Goal: Information Seeking & Learning: Find specific fact

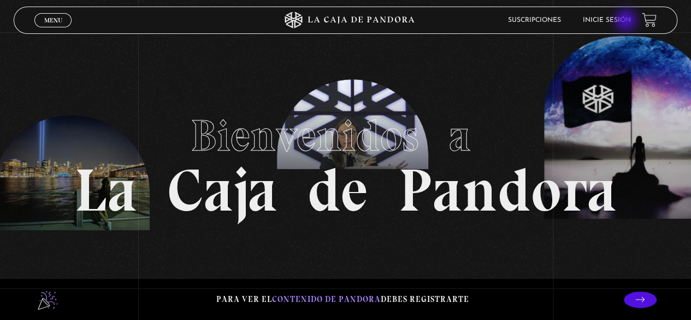
click at [627, 21] on link "Inicie sesión" at bounding box center [607, 20] width 48 height 7
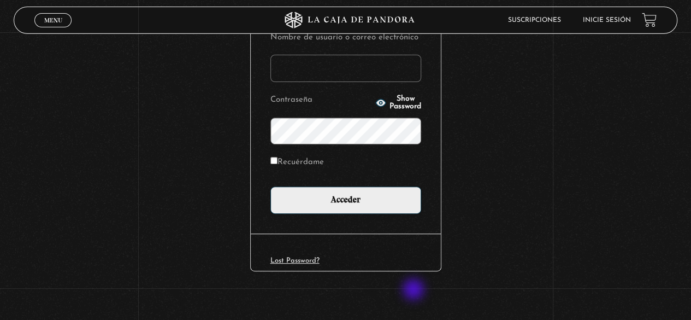
scroll to position [154, 0]
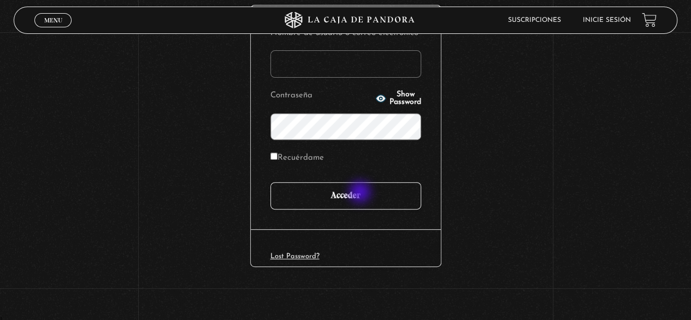
type input "paovanesa08@gmail.com"
click at [362, 191] on input "Acceder" at bounding box center [345, 195] width 151 height 27
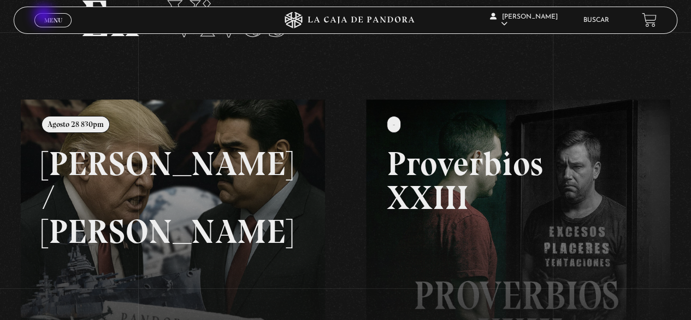
scroll to position [66, 0]
click at [48, 22] on span "Menu" at bounding box center [53, 20] width 18 height 7
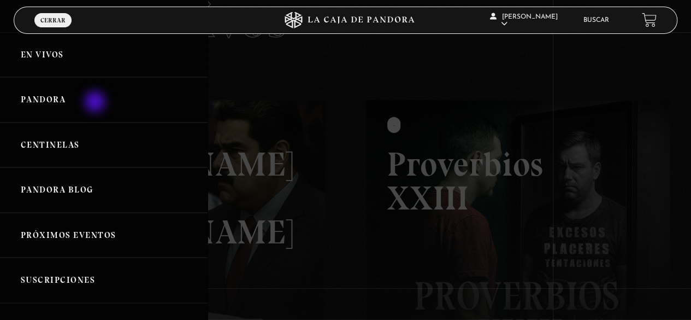
click at [96, 102] on link "Pandora" at bounding box center [104, 99] width 208 height 45
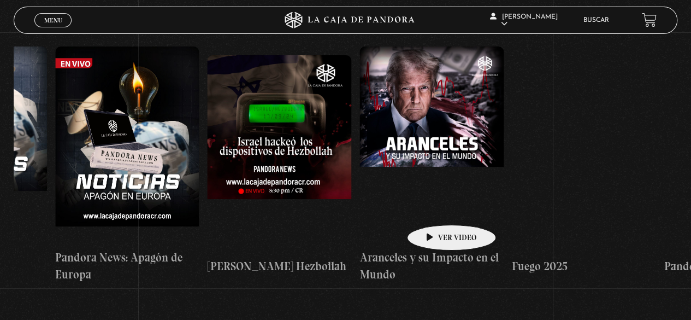
scroll to position [0, 723]
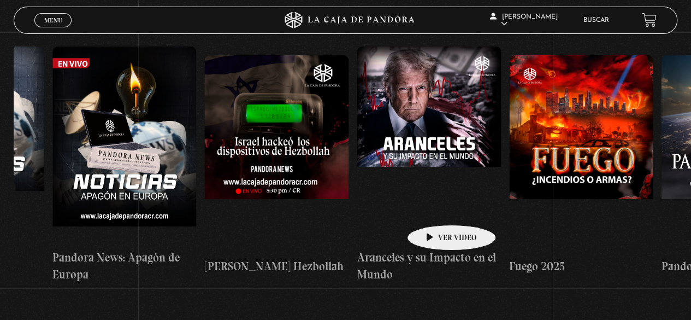
drag, startPoint x: 575, startPoint y: 182, endPoint x: 434, endPoint y: 208, distance: 142.8
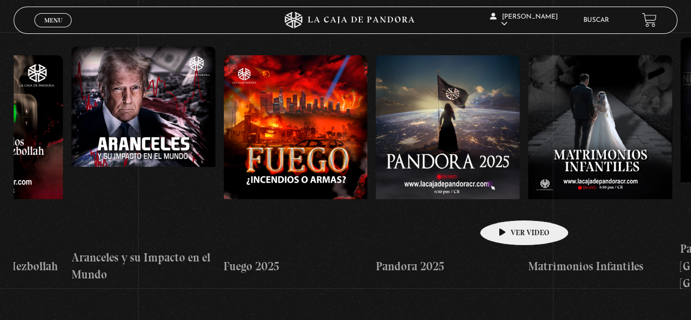
scroll to position [0, 1014]
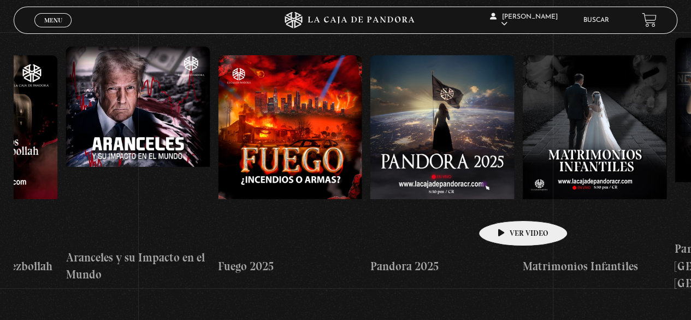
drag, startPoint x: 563, startPoint y: 197, endPoint x: 506, endPoint y: 204, distance: 57.3
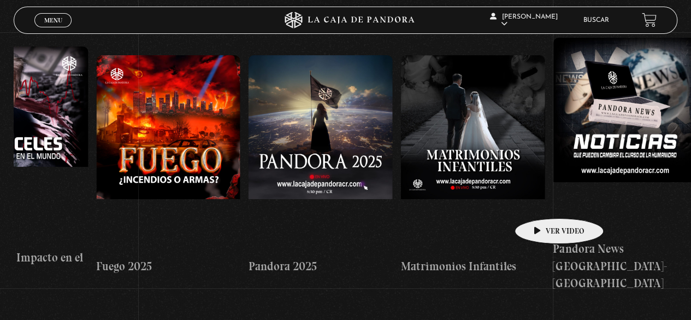
scroll to position [0, 1141]
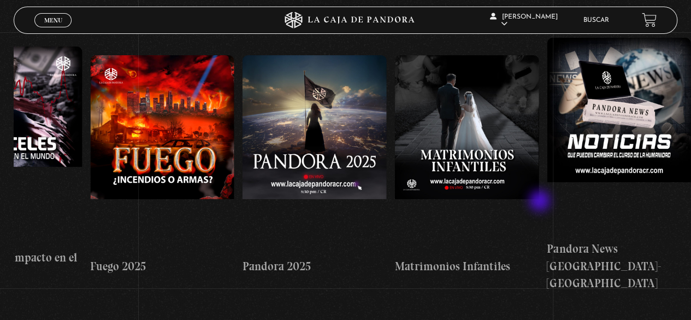
drag, startPoint x: 566, startPoint y: 195, endPoint x: 541, endPoint y: 202, distance: 26.0
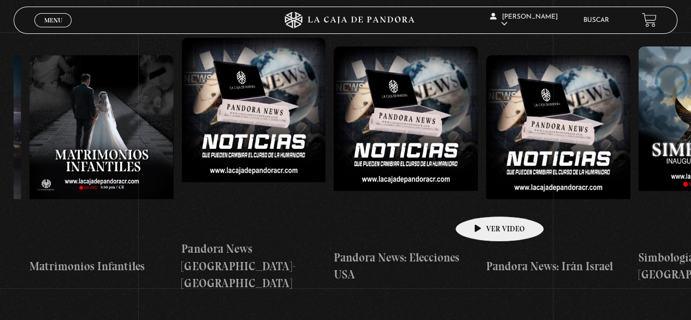
scroll to position [0, 1529]
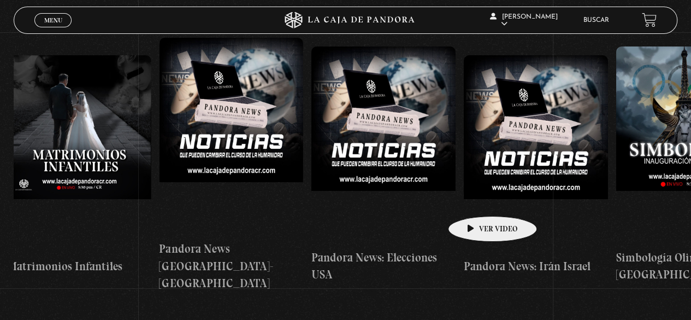
drag, startPoint x: 551, startPoint y: 188, endPoint x: 475, endPoint y: 199, distance: 76.2
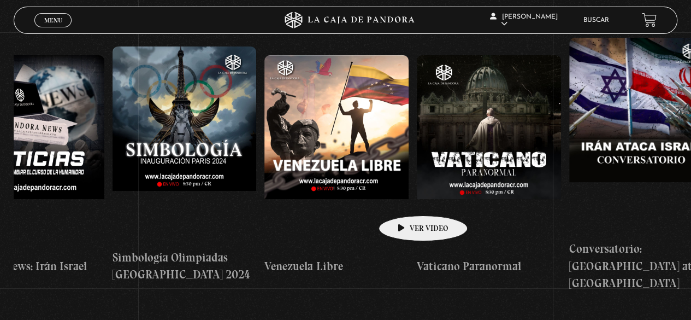
drag, startPoint x: 505, startPoint y: 175, endPoint x: 405, endPoint y: 201, distance: 102.7
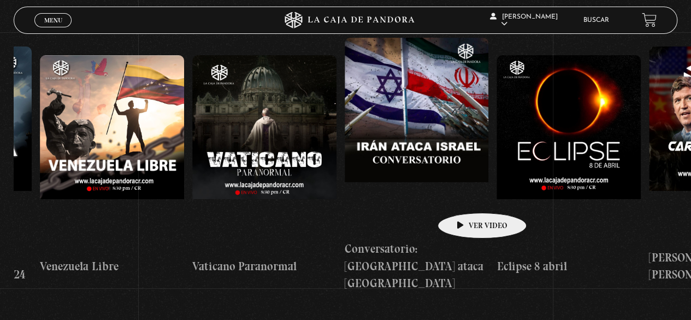
drag, startPoint x: 508, startPoint y: 181, endPoint x: 465, endPoint y: 196, distance: 45.6
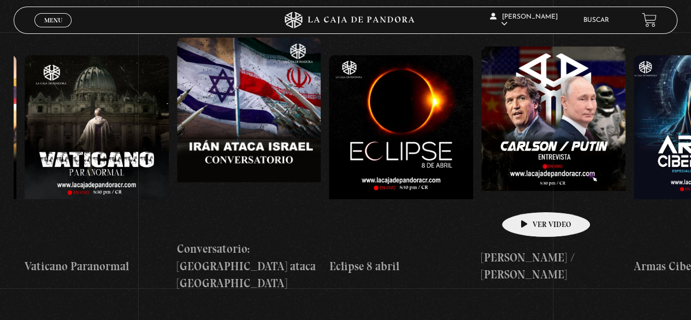
scroll to position [0, 2439]
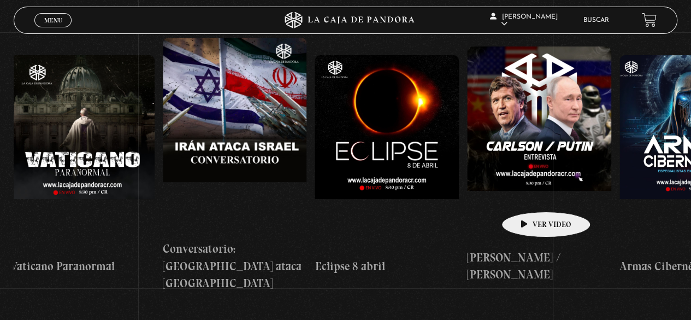
drag, startPoint x: 565, startPoint y: 186, endPoint x: 529, endPoint y: 195, distance: 37.1
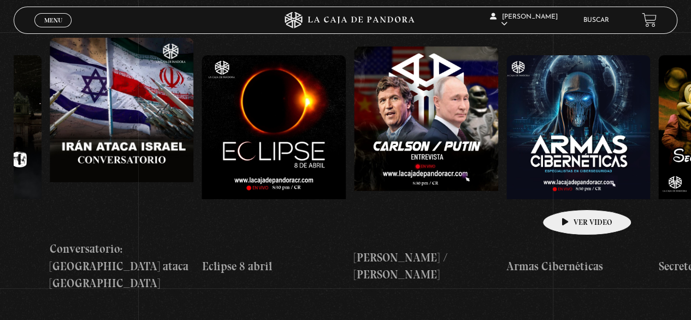
scroll to position [0, 2676]
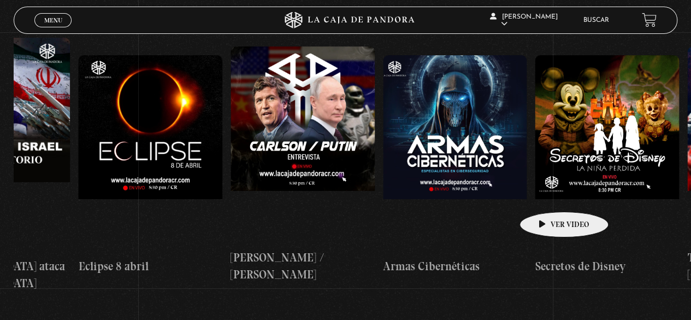
drag, startPoint x: 594, startPoint y: 187, endPoint x: 547, endPoint y: 195, distance: 47.7
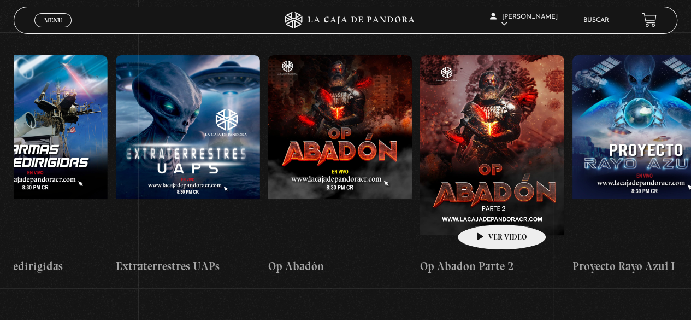
scroll to position [0, 3789]
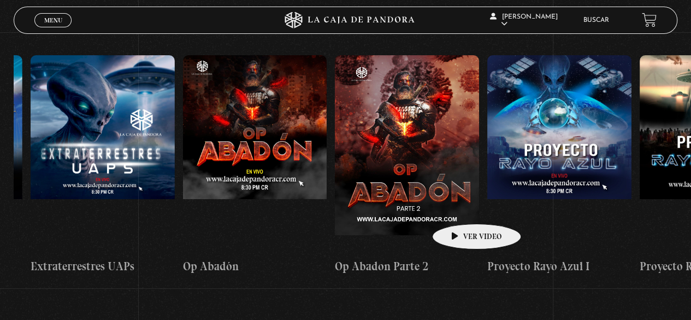
drag, startPoint x: 680, startPoint y: 165, endPoint x: 459, endPoint y: 207, distance: 224.2
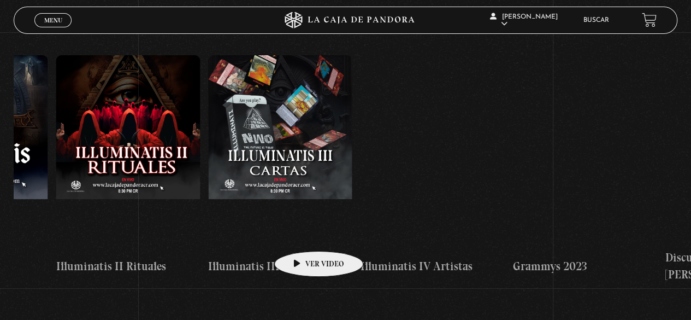
drag, startPoint x: 563, startPoint y: 203, endPoint x: 304, endPoint y: 229, distance: 260.8
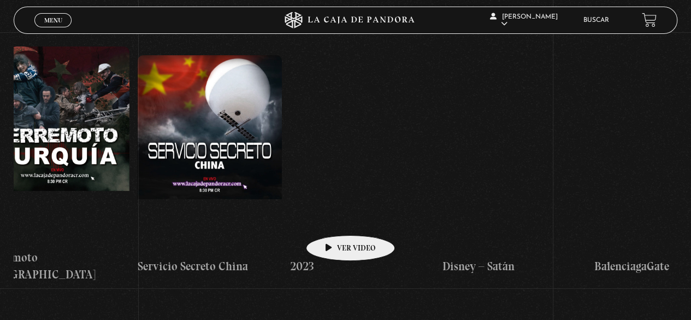
scroll to position [0, 6026]
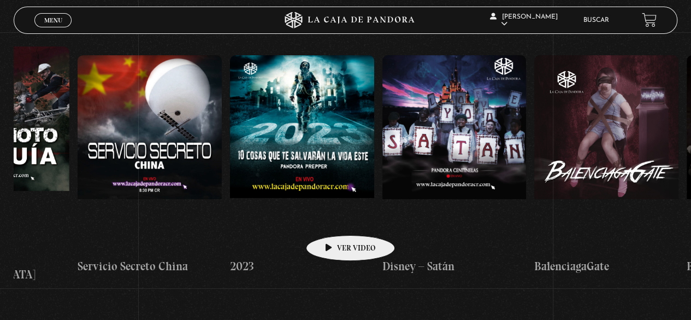
drag, startPoint x: 500, startPoint y: 202, endPoint x: 331, endPoint y: 217, distance: 170.0
click at [332, 217] on div "Área 51 Células Durmientes Pandora News: Israel vrs Irán Parte I Pandora News: …" at bounding box center [1, 165] width 12028 height 254
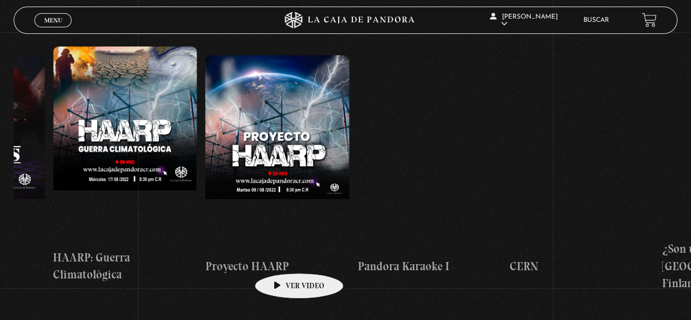
drag, startPoint x: 520, startPoint y: 215, endPoint x: 271, endPoint y: 258, distance: 252.9
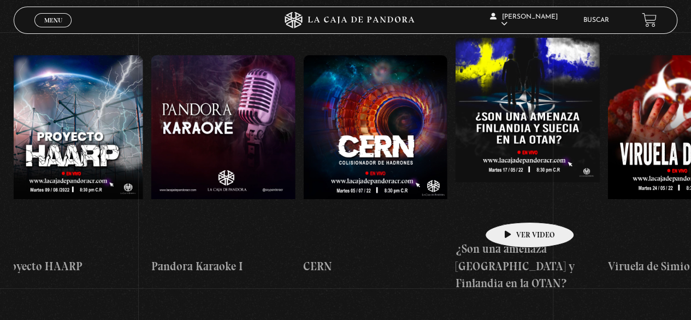
scroll to position [0, 7708]
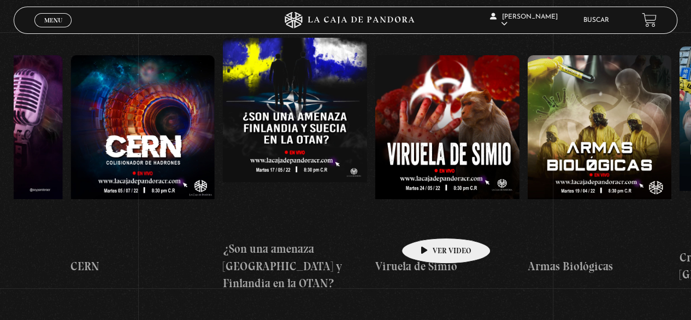
drag, startPoint x: 456, startPoint y: 220, endPoint x: 428, endPoint y: 221, distance: 27.9
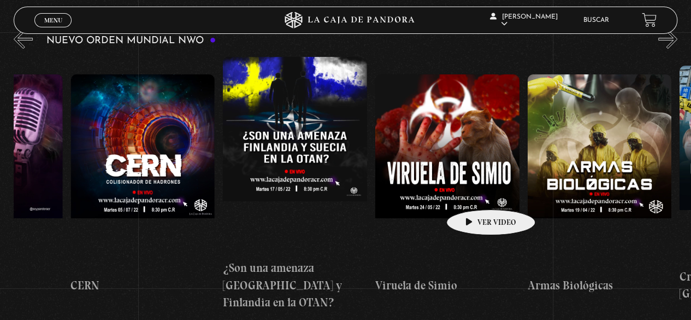
scroll to position [0, 0]
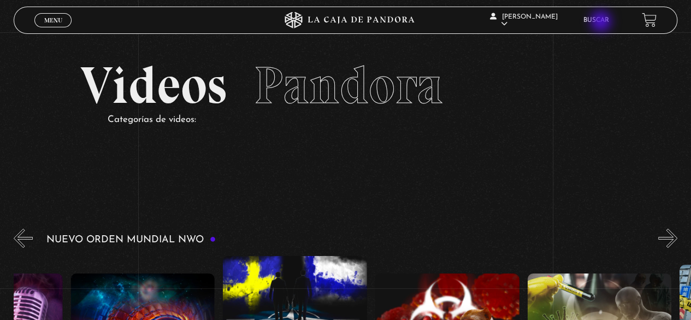
click at [602, 22] on link "Buscar" at bounding box center [596, 20] width 26 height 7
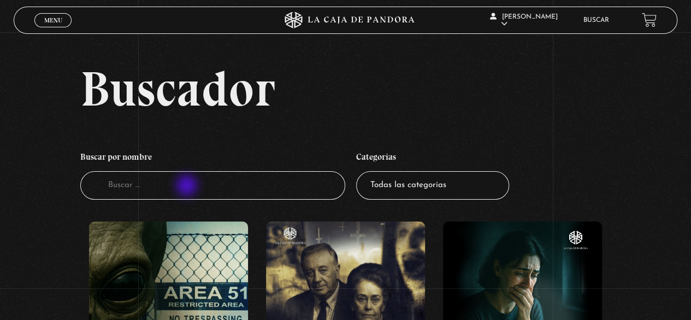
click at [188, 186] on input "Buscador" at bounding box center [213, 185] width 266 height 29
type input "dalai"
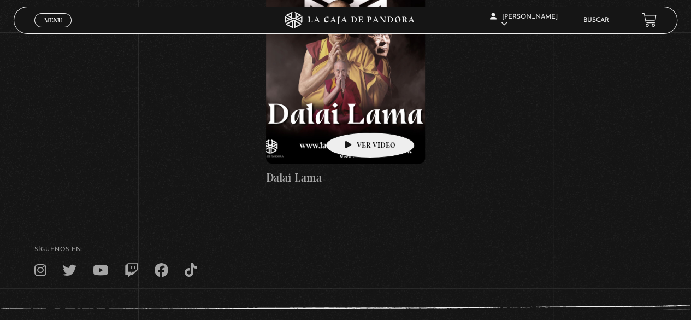
scroll to position [255, 0]
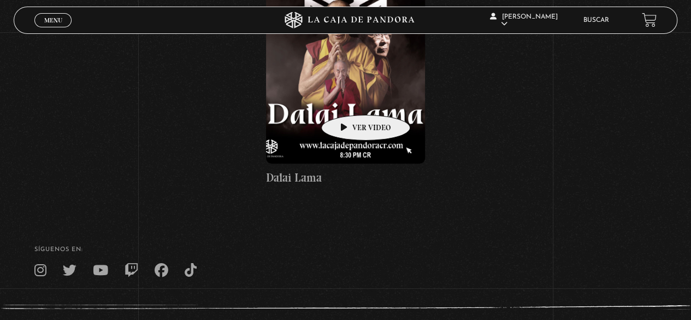
click at [349, 98] on figure at bounding box center [345, 65] width 159 height 197
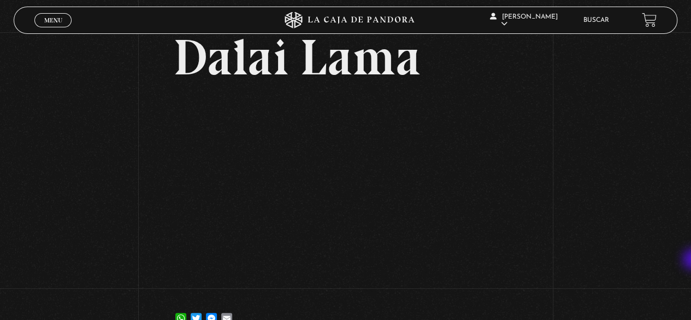
scroll to position [54, 0]
